Goal: Task Accomplishment & Management: Use online tool/utility

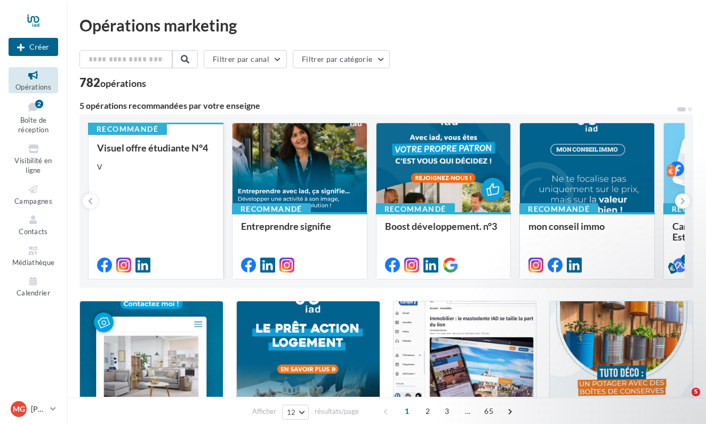
click at [143, 270] on icon at bounding box center [142, 265] width 15 height 15
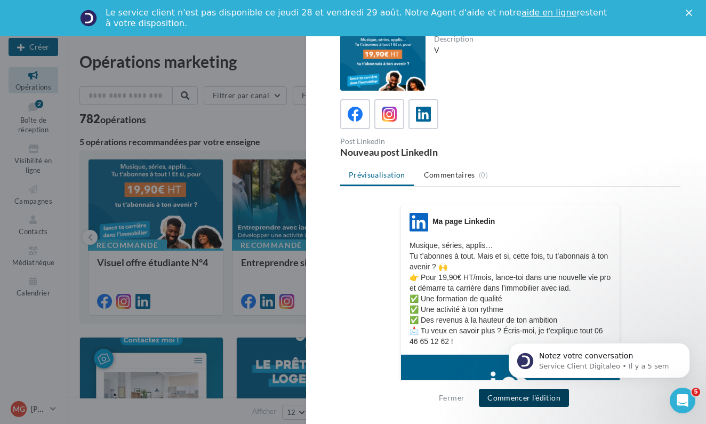
click at [510, 397] on button "Commencer l'édition" at bounding box center [524, 398] width 90 height 18
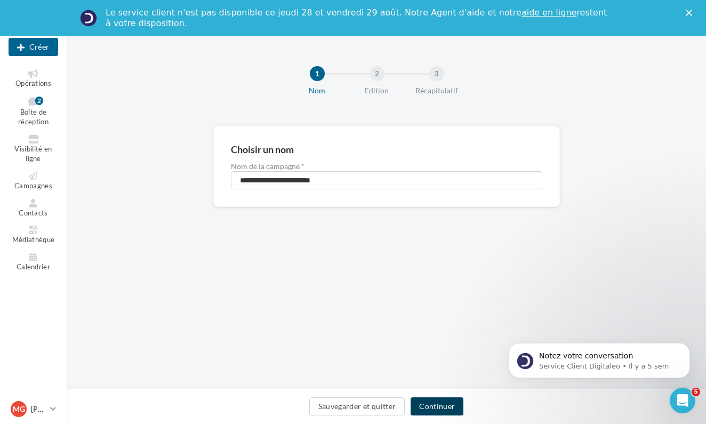
click at [432, 399] on button "Continuer" at bounding box center [437, 406] width 53 height 18
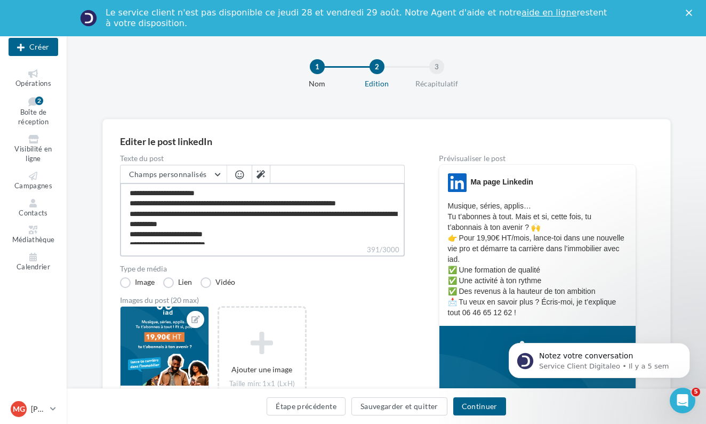
scroll to position [29, 0]
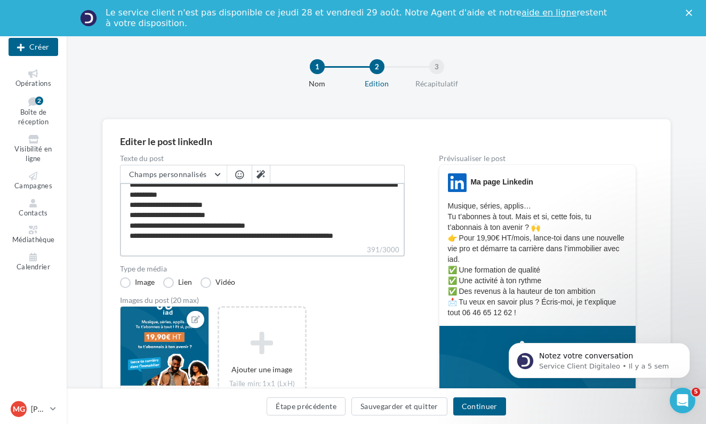
drag, startPoint x: 129, startPoint y: 193, endPoint x: 262, endPoint y: 261, distance: 149.5
click at [262, 261] on div "Texte du post Champs personnalisés Lien de sollicitation d'avis Google Nom de l…" at bounding box center [262, 389] width 285 height 469
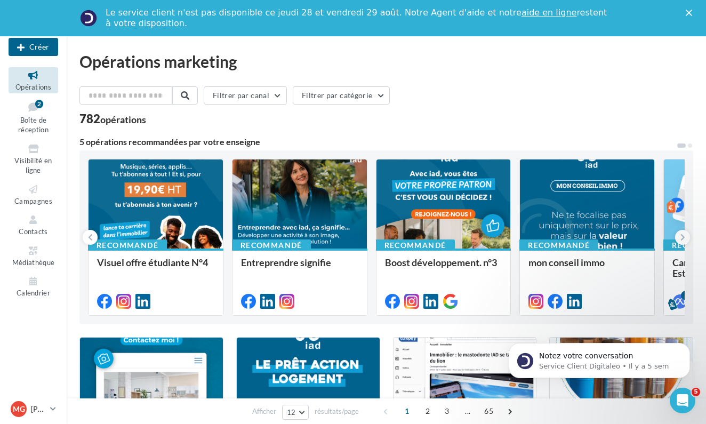
scroll to position [-5, 0]
